Goal: Task Accomplishment & Management: Complete application form

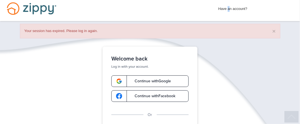
scroll to position [130, 0]
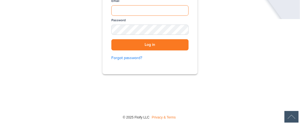
click at [132, 10] on input "Email" at bounding box center [149, 10] width 77 height 11
type input "*"
type input "**********"
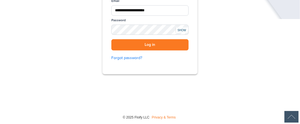
click at [182, 29] on div "SHOW" at bounding box center [182, 30] width 12 height 5
click at [154, 46] on button "Log in" at bounding box center [149, 44] width 77 height 11
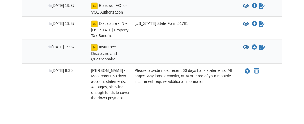
scroll to position [168, 0]
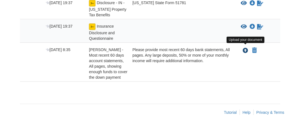
click at [244, 48] on icon "Upload James Asmathe - Most recent 60 days account statements, All pages, showi…" at bounding box center [246, 51] width 6 height 6
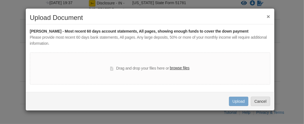
click at [177, 67] on label "browse files" at bounding box center [180, 68] width 20 height 6
click at [185, 68] on label "browse files" at bounding box center [180, 68] width 20 height 6
click at [0, 0] on input "browse files" at bounding box center [0, 0] width 0 height 0
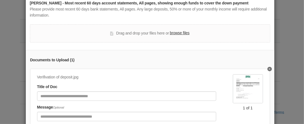
scroll to position [49, 0]
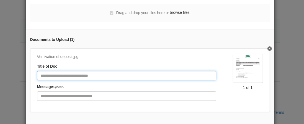
click at [89, 75] on input "Document Title" at bounding box center [126, 75] width 179 height 9
type input "**********"
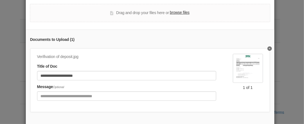
click at [172, 12] on label "browse files" at bounding box center [180, 13] width 20 height 6
click at [0, 0] on input "browse files" at bounding box center [0, 0] width 0 height 0
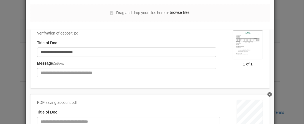
scroll to position [30, 0]
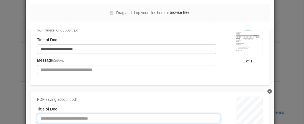
click at [78, 115] on input "Document Title" at bounding box center [128, 118] width 183 height 9
type input "**********"
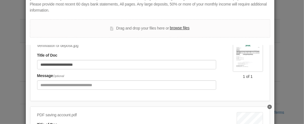
scroll to position [27, 0]
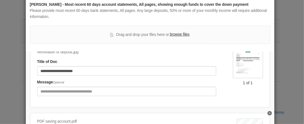
click at [181, 34] on label "browse files" at bounding box center [180, 35] width 20 height 6
click at [0, 0] on input "browse files" at bounding box center [0, 0] width 0 height 0
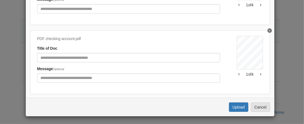
scroll to position [91, 0]
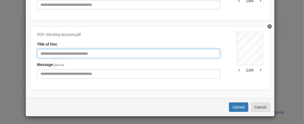
click at [55, 52] on input "Document Title" at bounding box center [128, 53] width 183 height 9
type input "**********"
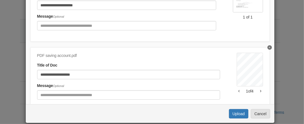
scroll to position [0, 0]
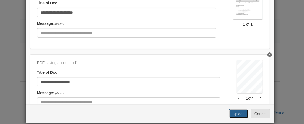
click at [243, 112] on button "Upload" at bounding box center [238, 113] width 19 height 9
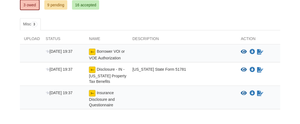
scroll to position [102, 0]
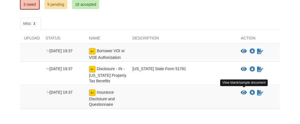
click at [247, 91] on icon "View Insurance Disclosure and Questionnaire" at bounding box center [244, 93] width 6 height 6
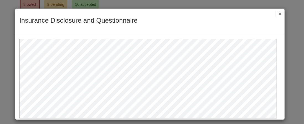
click at [276, 12] on button "×" at bounding box center [279, 14] width 6 height 6
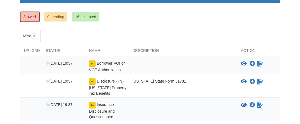
scroll to position [88, 0]
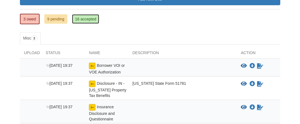
click at [81, 17] on link "16 accepted" at bounding box center [85, 18] width 27 height 9
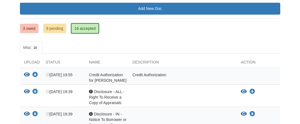
scroll to position [76, 0]
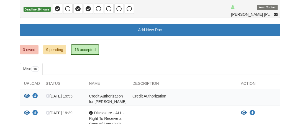
scroll to position [56, 0]
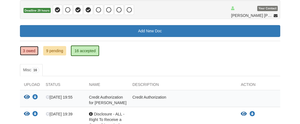
click at [28, 50] on link "3 owed" at bounding box center [29, 50] width 19 height 9
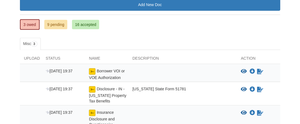
scroll to position [93, 0]
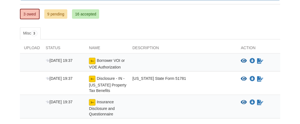
drag, startPoint x: 0, startPoint y: 0, endPoint x: 304, endPoint y: 68, distance: 311.0
click at [300, 68] on html "[EMAIL_ADDRESS][DOMAIN_NAME] Logout ×" at bounding box center [150, 35] width 300 height 256
click at [257, 61] on icon "Sign Form" at bounding box center [260, 61] width 6 height 6
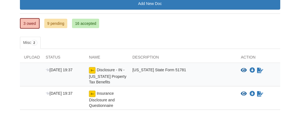
scroll to position [87, 0]
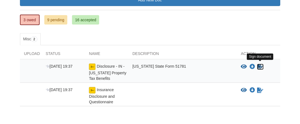
click at [260, 64] on icon "Sign Form" at bounding box center [260, 67] width 6 height 6
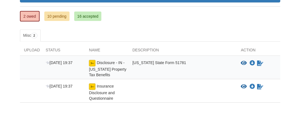
scroll to position [93, 0]
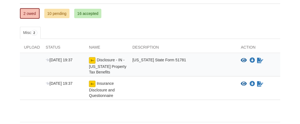
drag, startPoint x: 304, startPoint y: 21, endPoint x: 304, endPoint y: 66, distance: 45.1
click at [300, 66] on html "[EMAIL_ADDRESS][DOMAIN_NAME] Logout ×" at bounding box center [150, 26] width 300 height 238
click at [251, 58] on icon "Download Disclosure - IN - Indiana Property Tax Benefits" at bounding box center [253, 61] width 6 height 6
click at [245, 15] on ul "2 owed 10 pending 16 accepted" at bounding box center [150, 13] width 260 height 11
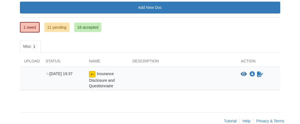
scroll to position [88, 0]
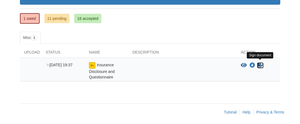
click at [261, 63] on icon "Sign Form" at bounding box center [260, 66] width 6 height 6
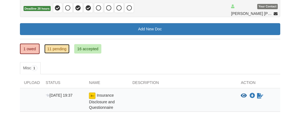
click at [47, 50] on link "11 pending" at bounding box center [56, 48] width 25 height 9
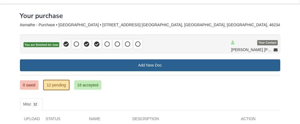
scroll to position [20, 0]
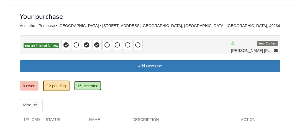
click at [81, 87] on link "16 accepted" at bounding box center [87, 85] width 27 height 9
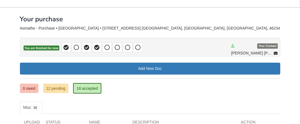
scroll to position [9, 0]
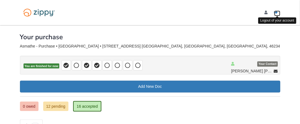
click at [278, 13] on link "Logout" at bounding box center [277, 14] width 6 height 6
